Goal: Check status: Check status

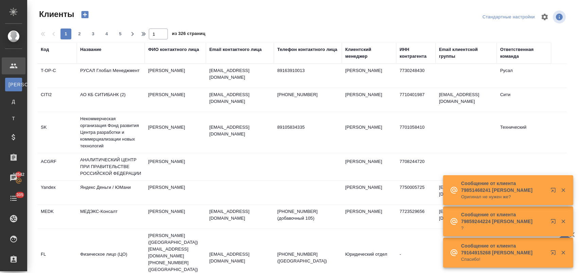
select select "RU"
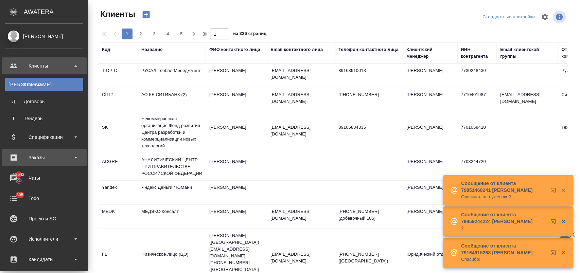
click at [49, 158] on div "Заказы" at bounding box center [44, 158] width 78 height 10
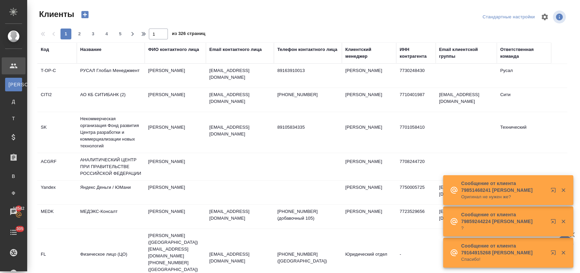
click at [95, 49] on div "Название" at bounding box center [90, 49] width 21 height 7
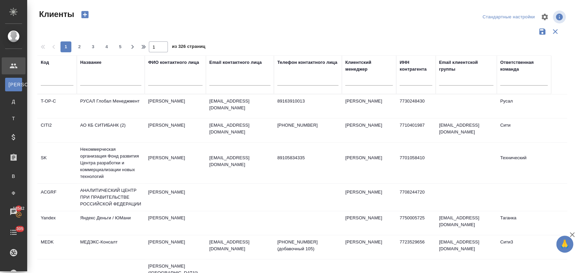
click at [89, 78] on input "text" at bounding box center [110, 81] width 61 height 8
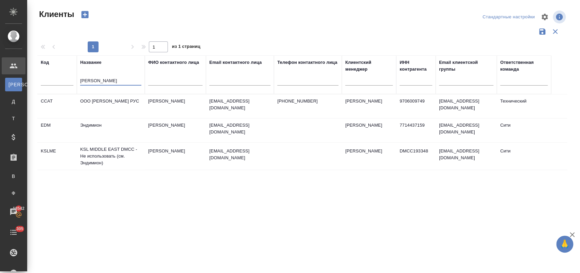
type input "энди"
click at [101, 126] on td "Эндимион" at bounding box center [111, 131] width 68 height 24
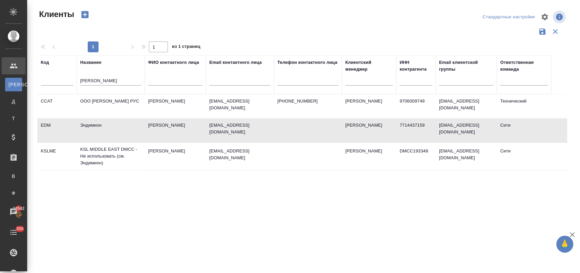
click at [101, 126] on td "Эндимион" at bounding box center [111, 131] width 68 height 24
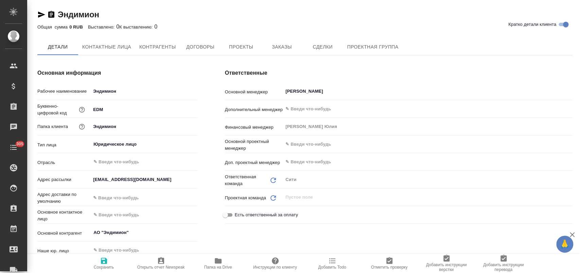
type textarea "x"
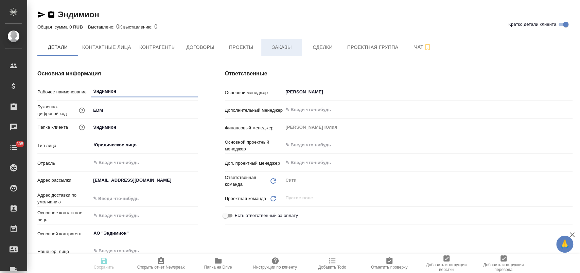
type textarea "x"
click at [275, 46] on span "Заказы" at bounding box center [281, 47] width 33 height 8
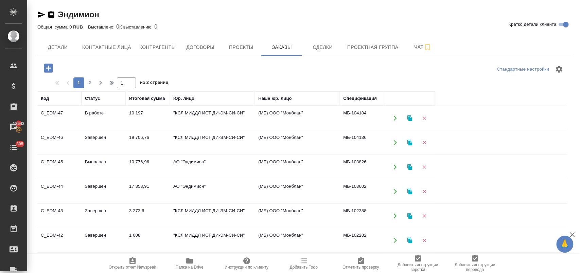
click at [209, 113] on td ""КСЛ МИДДЛ ИСТ ДИ-ЭМ-СИ-СИ"" at bounding box center [212, 118] width 85 height 24
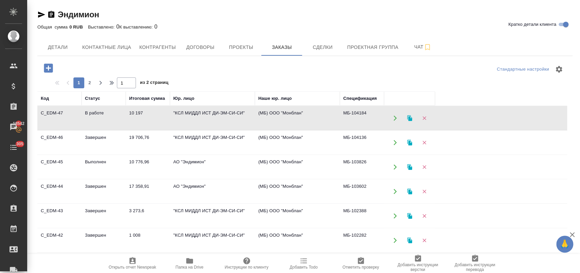
click at [209, 113] on td ""КСЛ МИДДЛ ИСТ ДИ-ЭМ-СИ-СИ"" at bounding box center [212, 118] width 85 height 24
click at [185, 141] on td ""КСЛ МИДДЛ ИСТ ДИ-ЭМ-СИ-СИ"" at bounding box center [212, 143] width 85 height 24
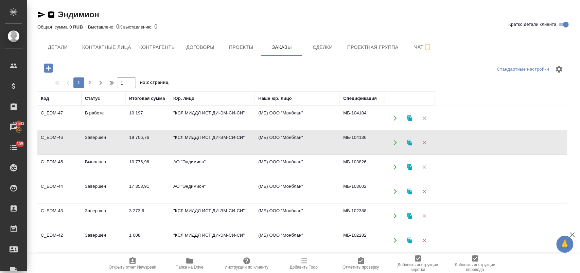
click at [198, 166] on td "АО "Эндимион"" at bounding box center [212, 167] width 85 height 24
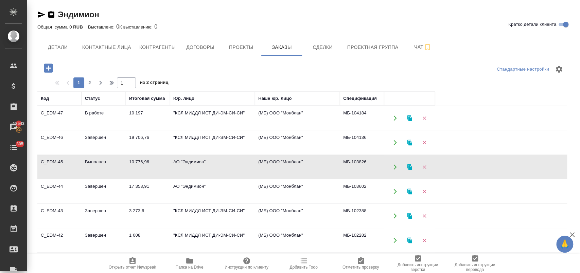
click at [198, 166] on td "АО "Эндимион"" at bounding box center [212, 167] width 85 height 24
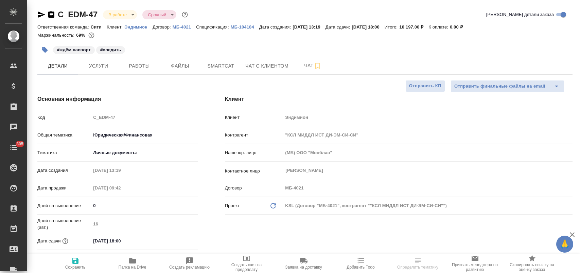
select select "RU"
type input "Тарабановская Анастасия"
click at [240, 29] on link "МБ-104184" at bounding box center [245, 27] width 29 height 6
select select "RU"
type textarea "x"
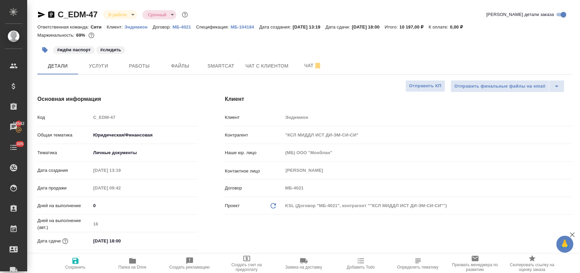
type textarea "x"
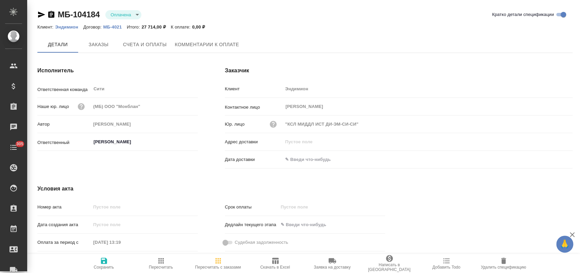
click at [153, 55] on div "Исполнитель Ответственная команда Сити ​ Наше юр. лицо (МБ) ООО "Монблан" Автор…" at bounding box center [118, 119] width 188 height 132
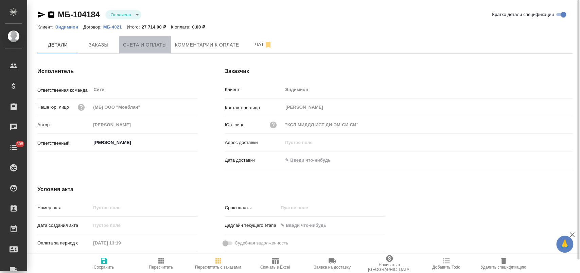
click at [151, 48] on span "Счета и оплаты" at bounding box center [145, 45] width 44 height 8
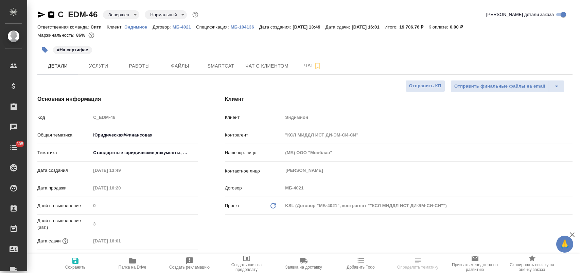
select select "RU"
click at [242, 27] on p "МБ-104136" at bounding box center [245, 26] width 29 height 5
select select "RU"
type textarea "x"
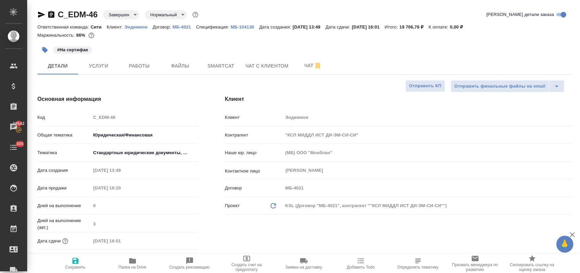
type textarea "x"
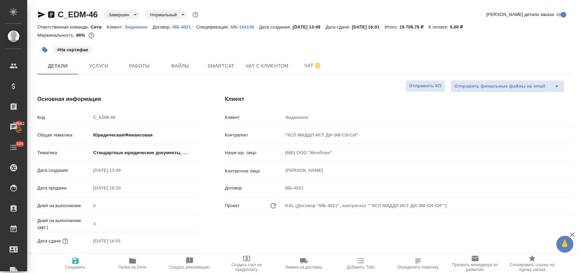
type textarea "x"
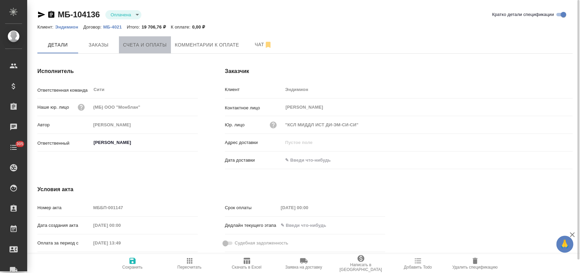
click at [146, 41] on span "Счета и оплаты" at bounding box center [145, 45] width 44 height 8
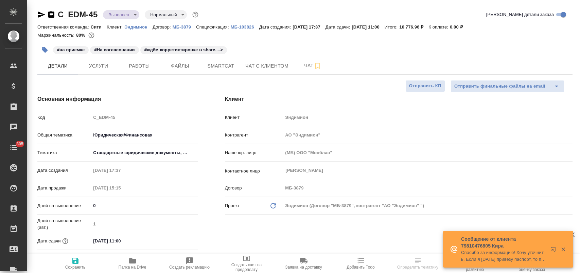
select select "RU"
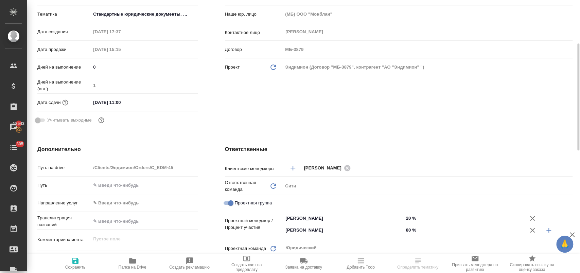
scroll to position [131, 0]
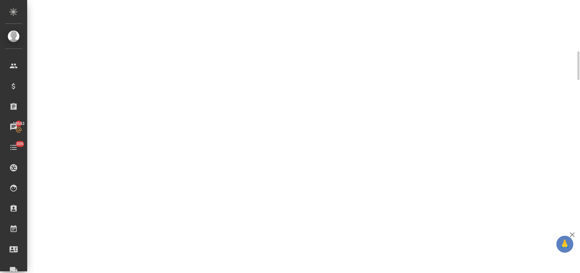
select select "RU"
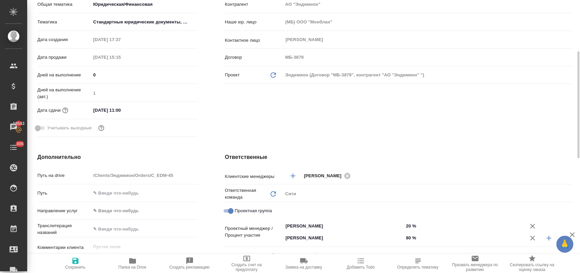
type textarea "x"
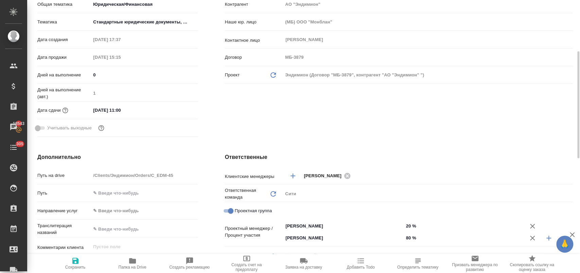
type textarea "x"
